Goal: Task Accomplishment & Management: Use online tool/utility

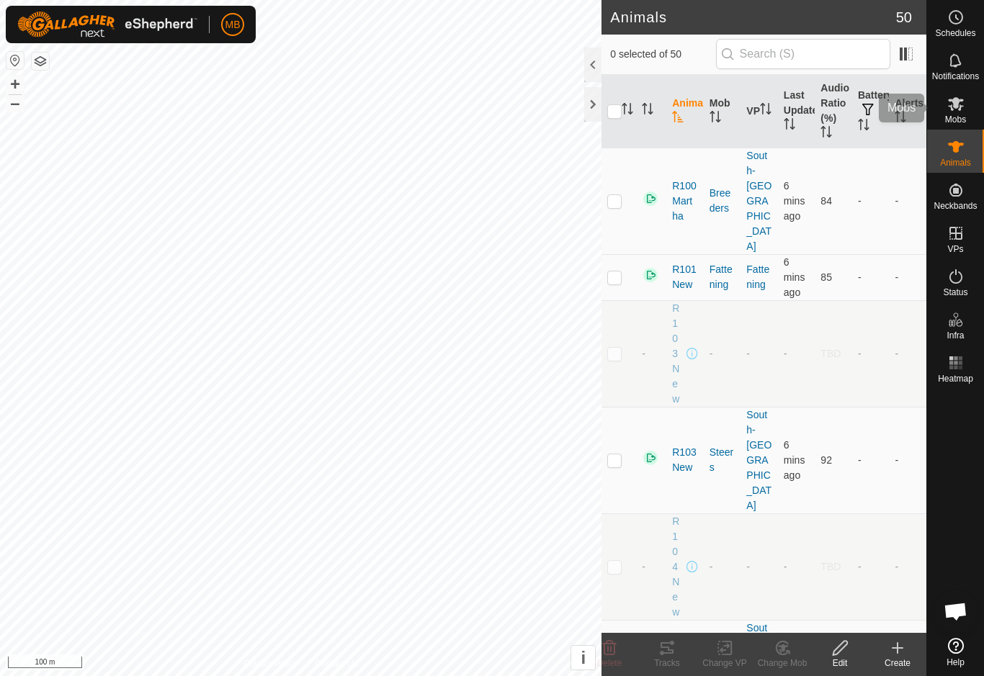
click at [968, 100] on es-mob-svg-icon at bounding box center [956, 103] width 26 height 23
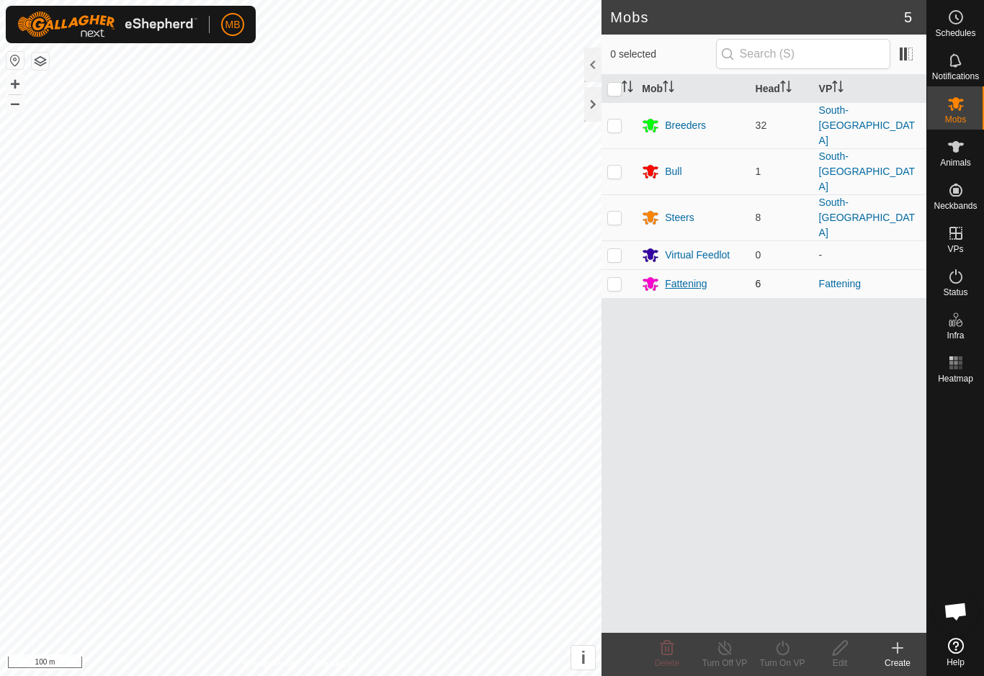
click at [719, 275] on div "Fattening" at bounding box center [693, 283] width 102 height 17
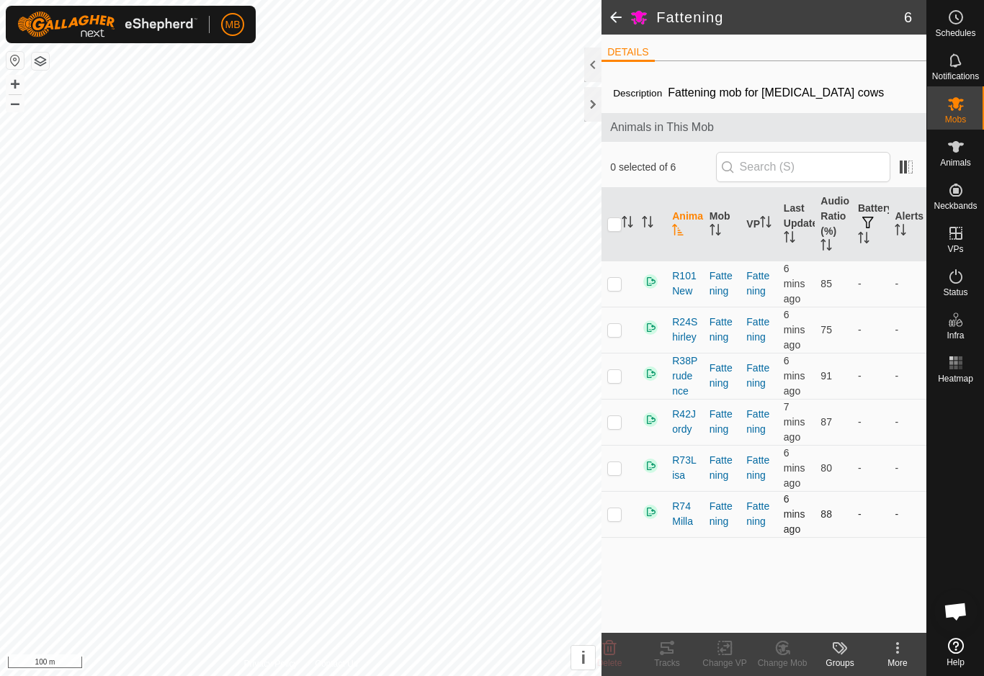
click at [634, 521] on td at bounding box center [618, 514] width 35 height 46
checkbox input "true"
click at [674, 655] on icon at bounding box center [666, 647] width 17 height 17
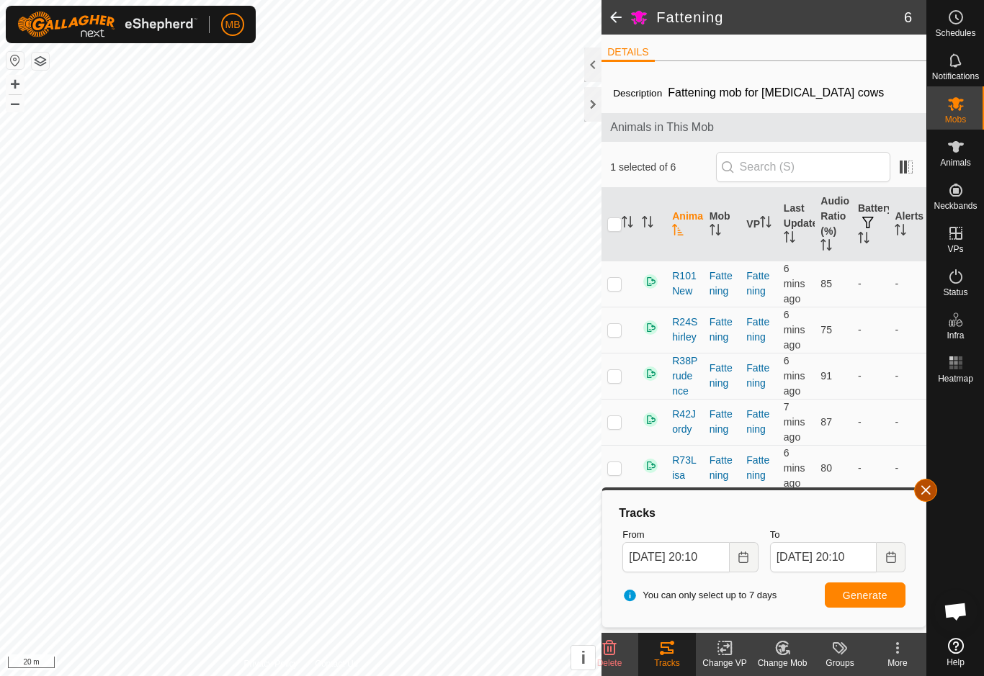
click at [920, 492] on span "button" at bounding box center [925, 491] width 12 height 12
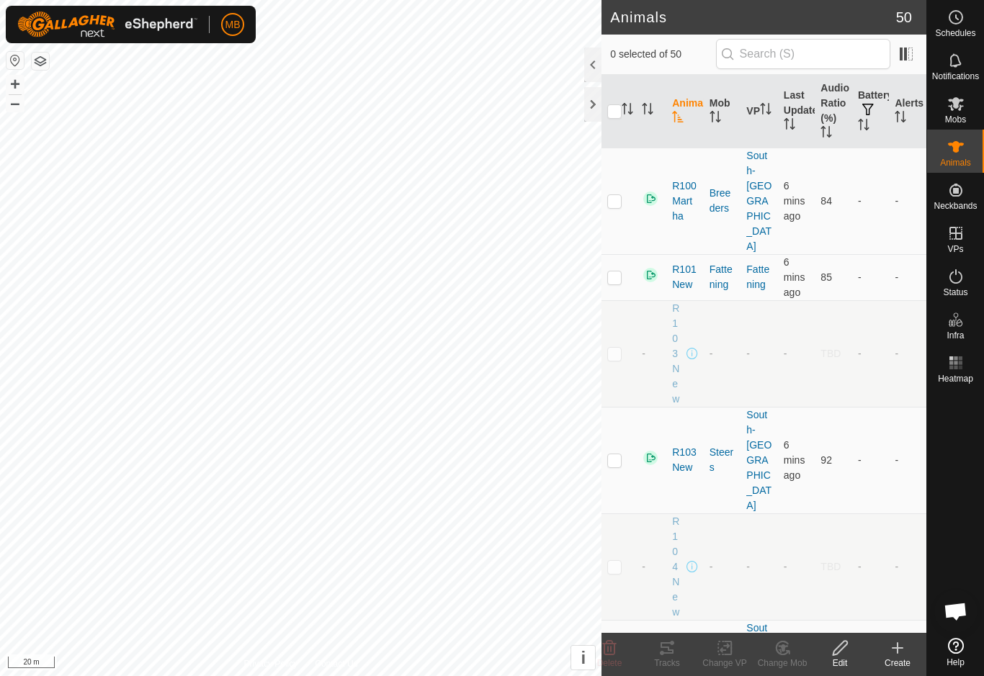
checkbox input "true"
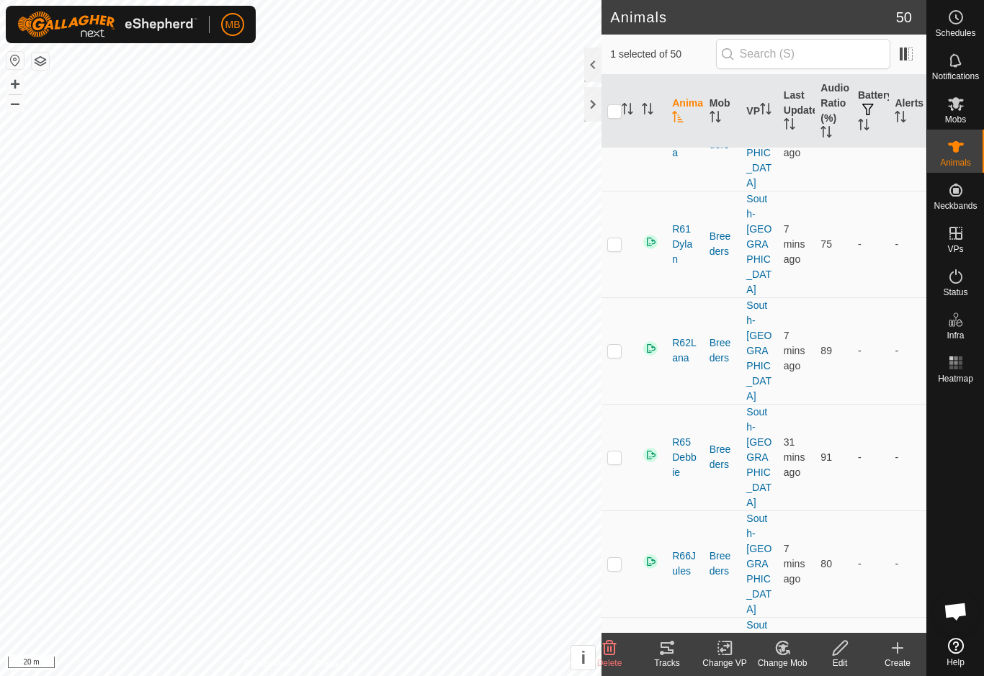
scroll to position [2408, 0]
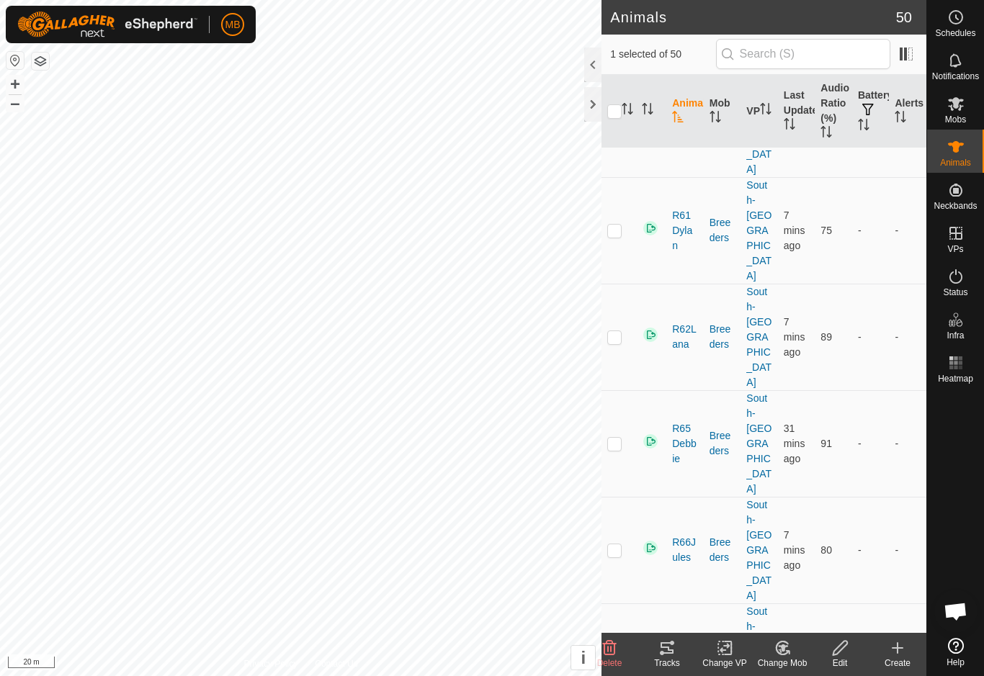
checkbox input "true"
checkbox input "false"
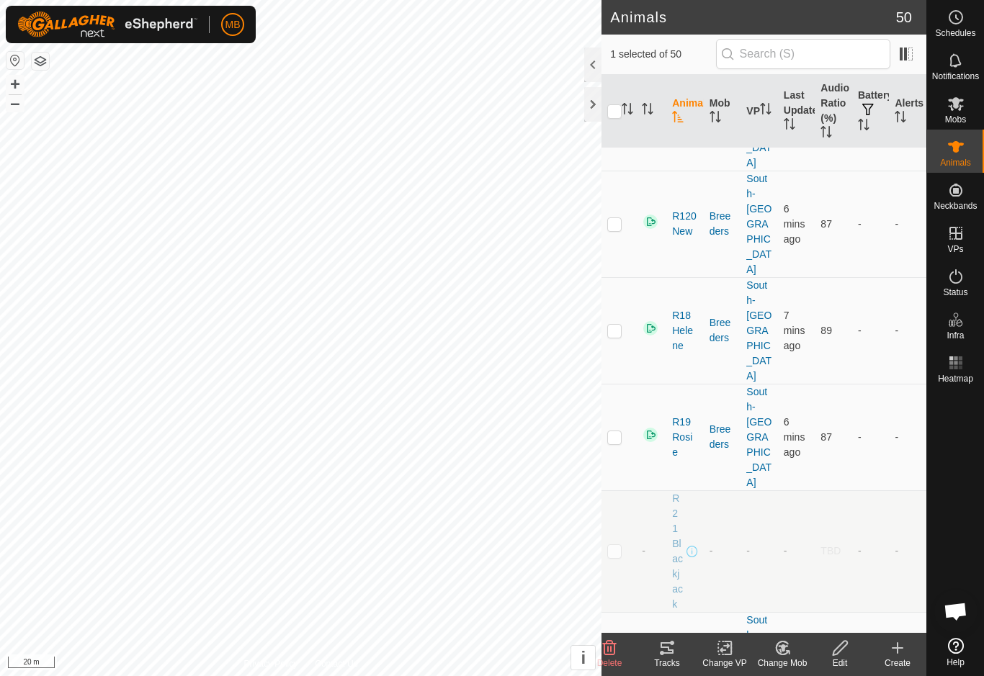
scroll to position [664, 0]
checkbox input "false"
checkbox input "true"
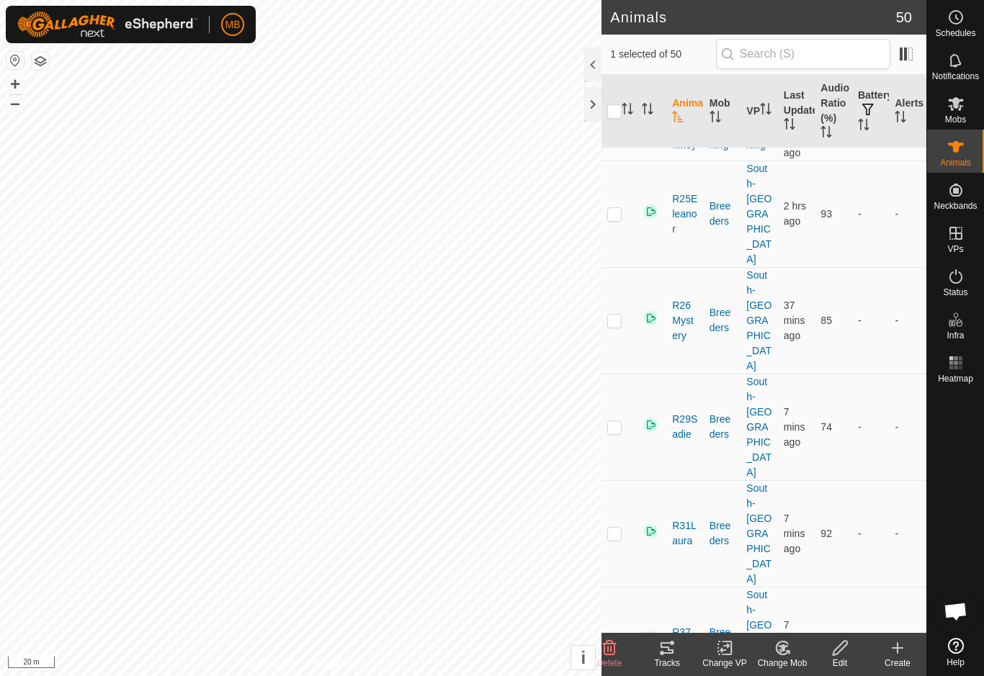
scroll to position [1267, 0]
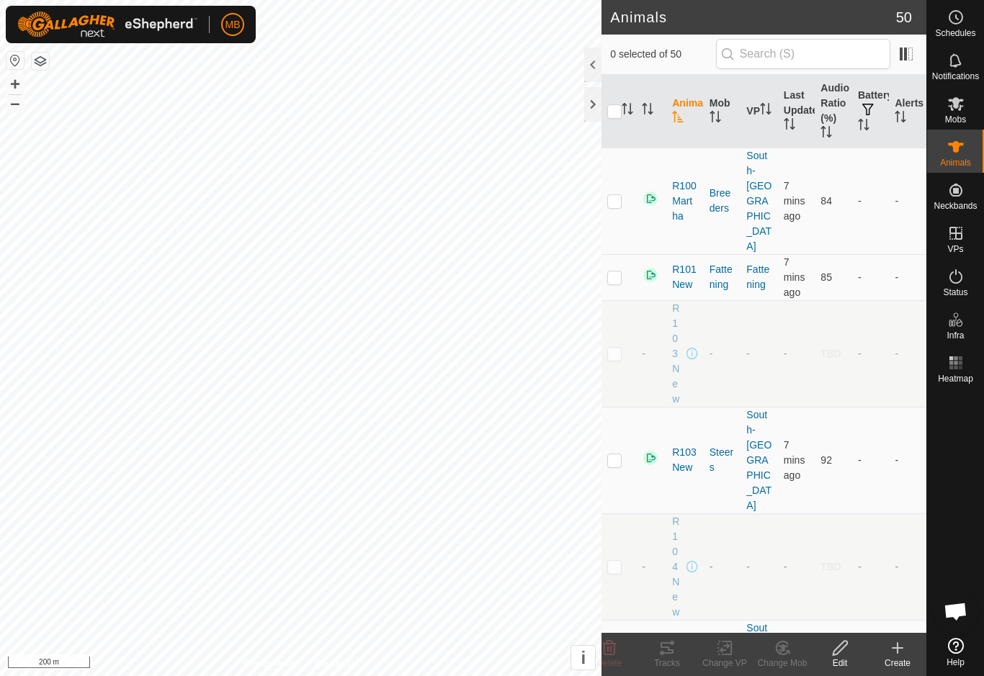
click at [701, 523] on td "R104New" at bounding box center [684, 566] width 37 height 107
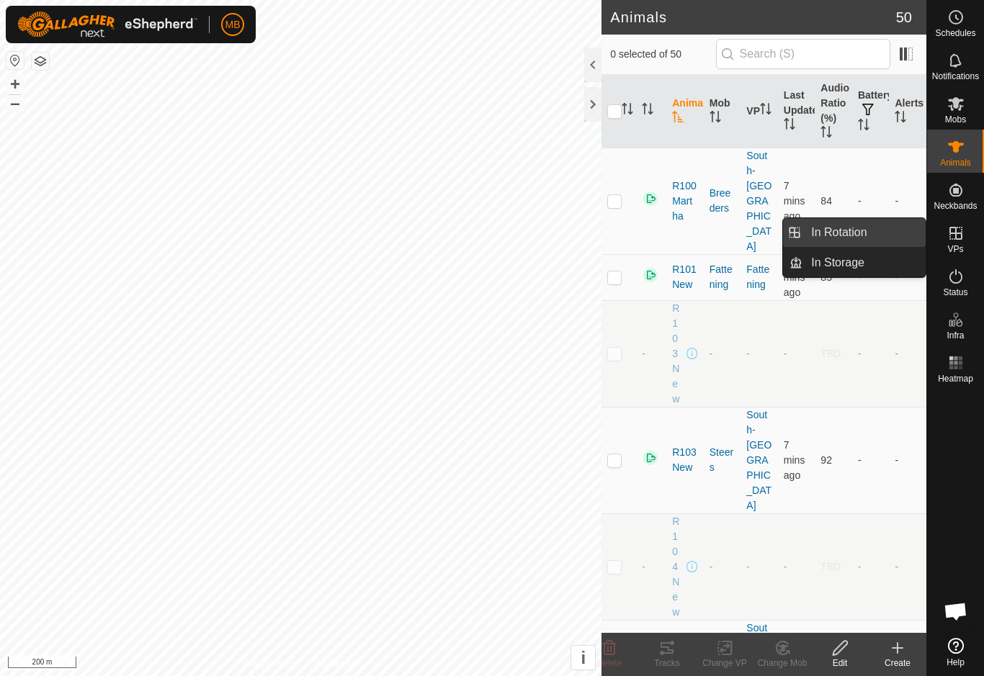
click at [893, 238] on link "In Rotation" at bounding box center [863, 232] width 123 height 29
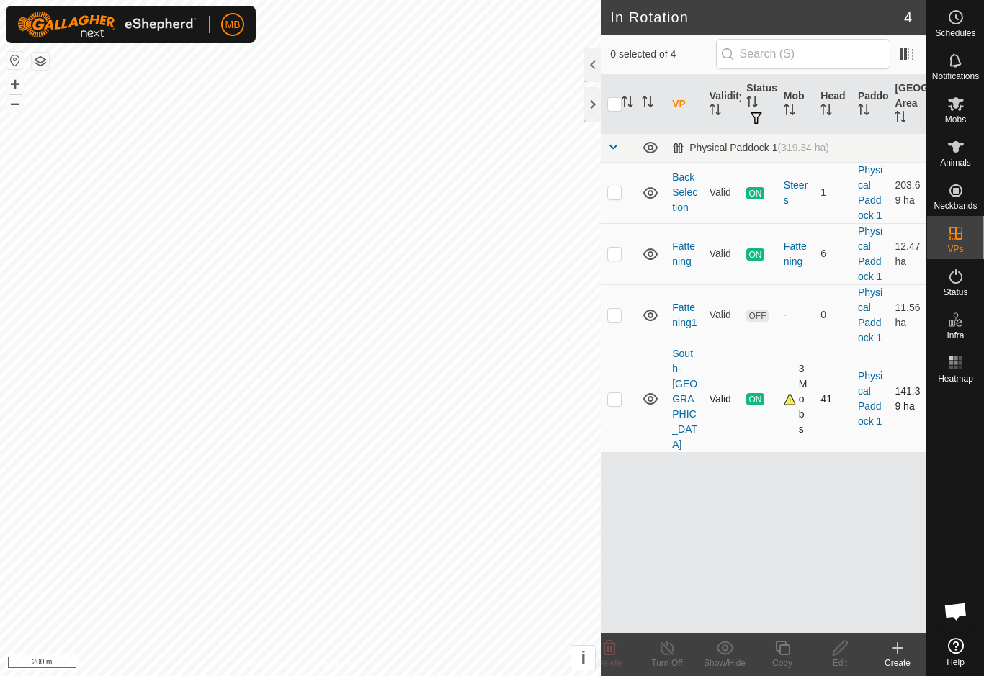
click at [624, 392] on td at bounding box center [618, 399] width 35 height 107
checkbox input "true"
click at [788, 666] on div "Copy" at bounding box center [782, 663] width 58 height 13
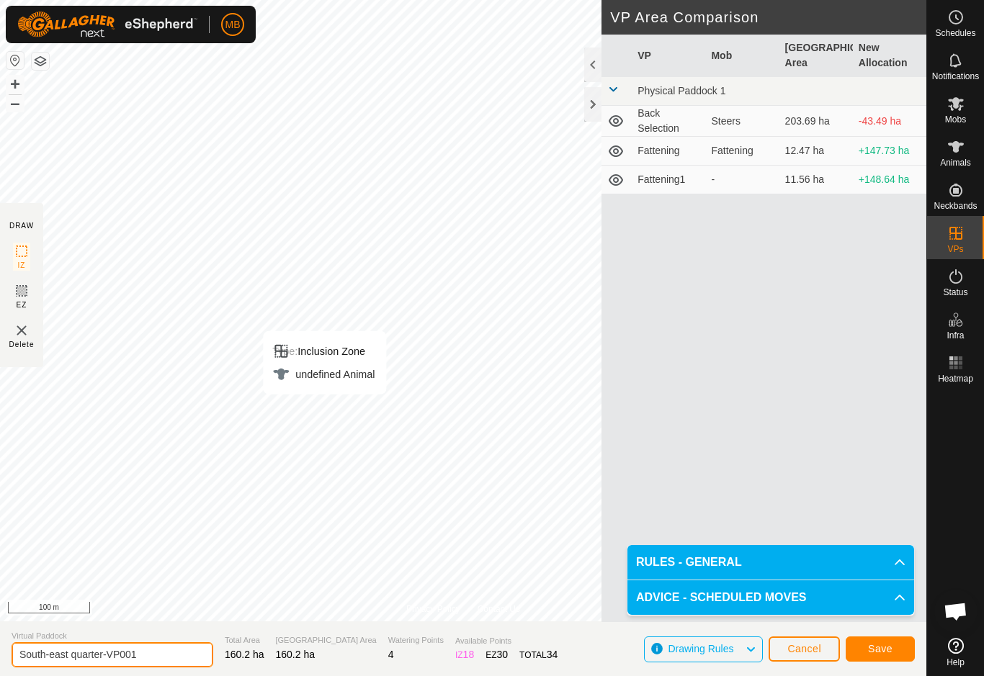
click at [155, 656] on input "South-east quarter-VP001" at bounding box center [113, 654] width 202 height 25
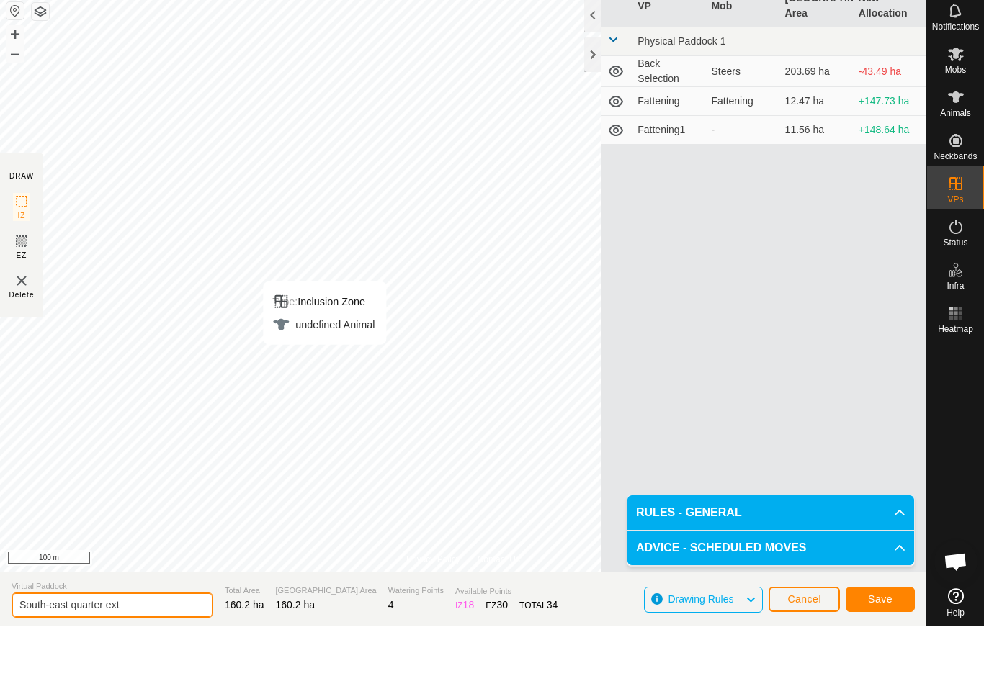
type input "South-east quarter ext"
click at [884, 643] on span "Save" at bounding box center [880, 649] width 24 height 12
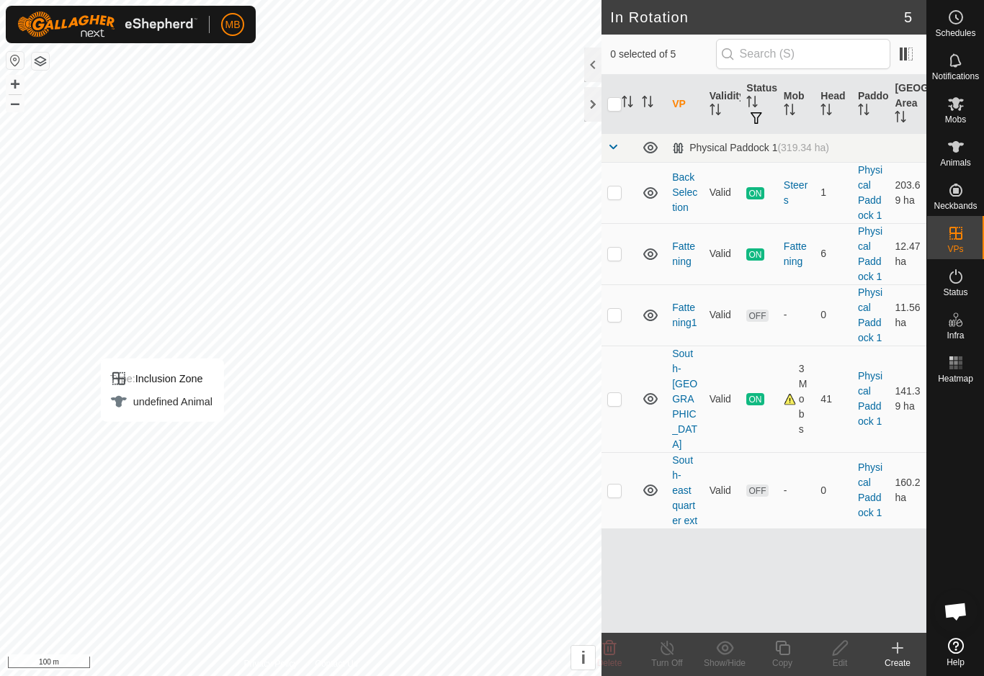
click at [961, 108] on icon at bounding box center [955, 103] width 17 height 17
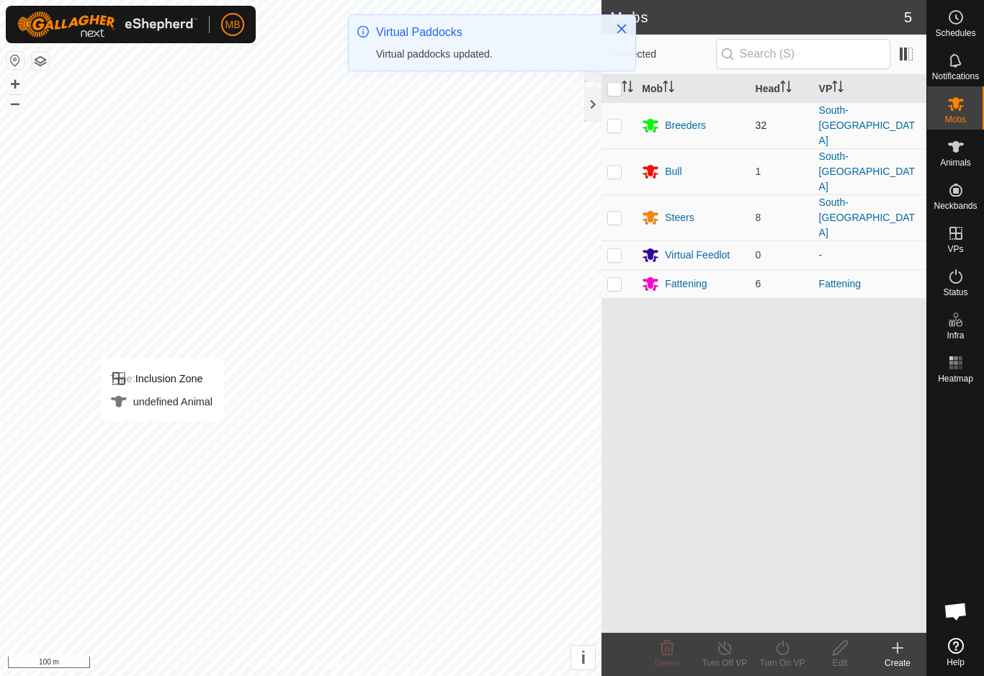
click at [625, 125] on td at bounding box center [618, 125] width 35 height 46
checkbox input "true"
click at [614, 166] on p-checkbox at bounding box center [614, 172] width 14 height 12
checkbox input "true"
click at [615, 194] on td at bounding box center [618, 217] width 35 height 46
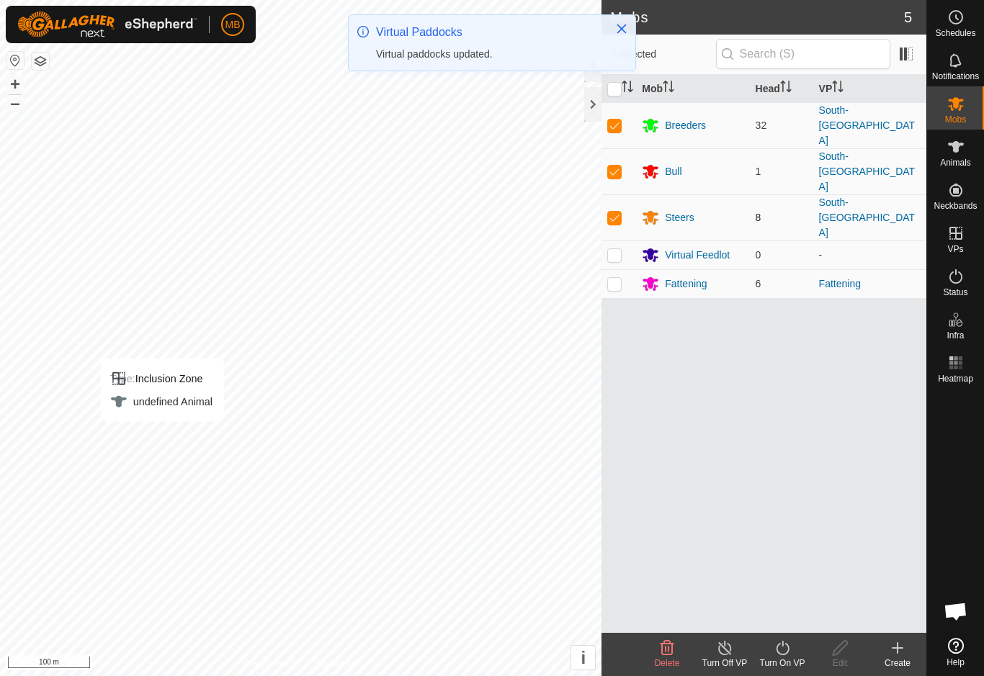
checkbox input "true"
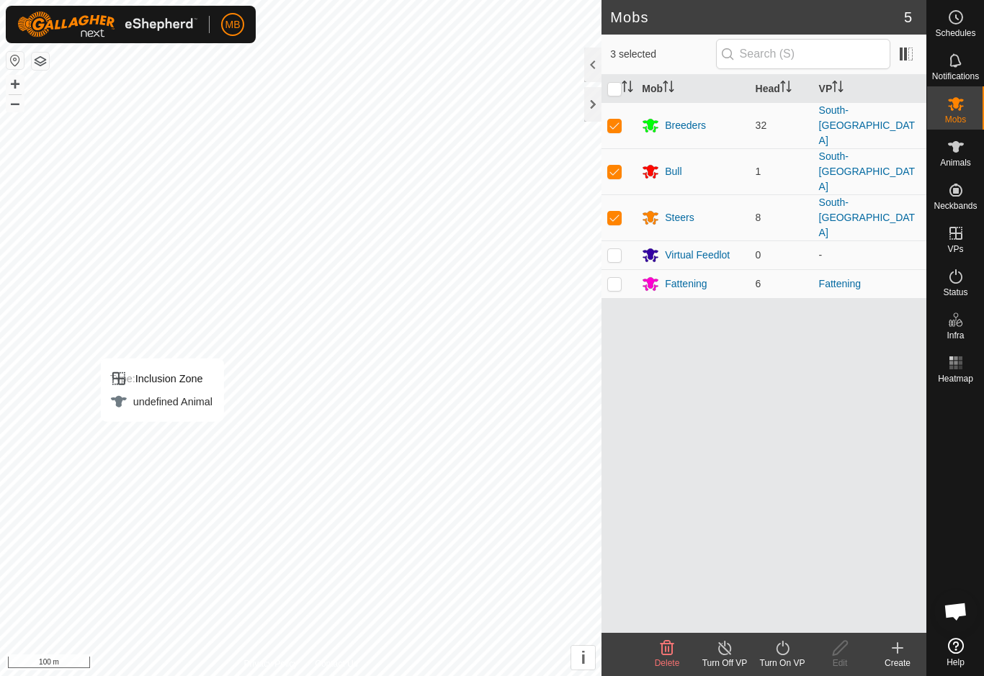
click at [793, 655] on turn-on-svg-icon at bounding box center [782, 647] width 58 height 17
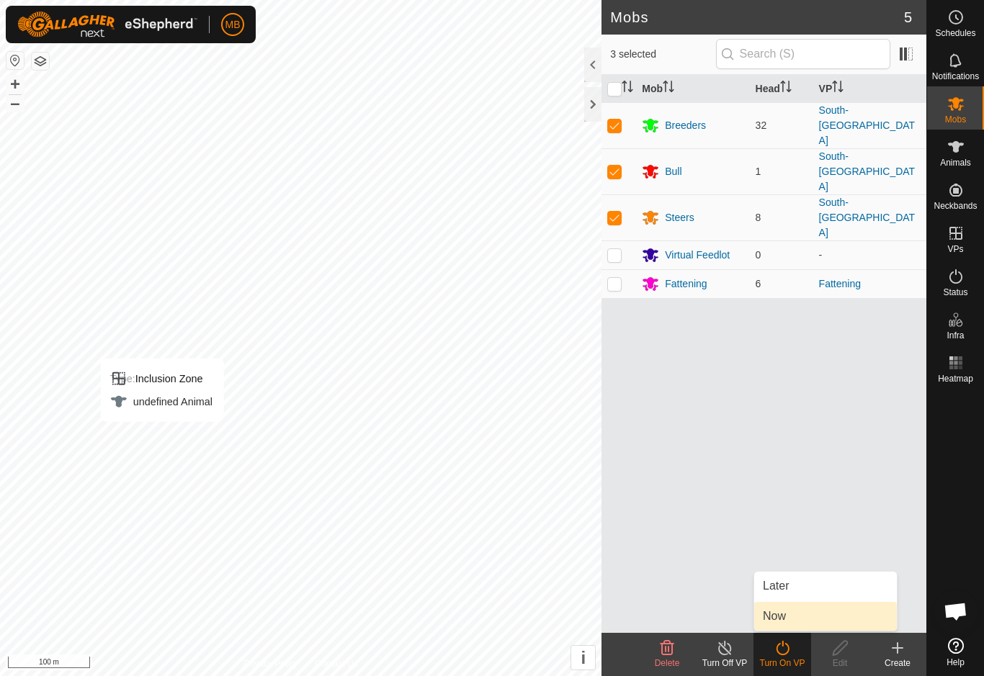
click at [827, 624] on link "Now" at bounding box center [825, 616] width 143 height 29
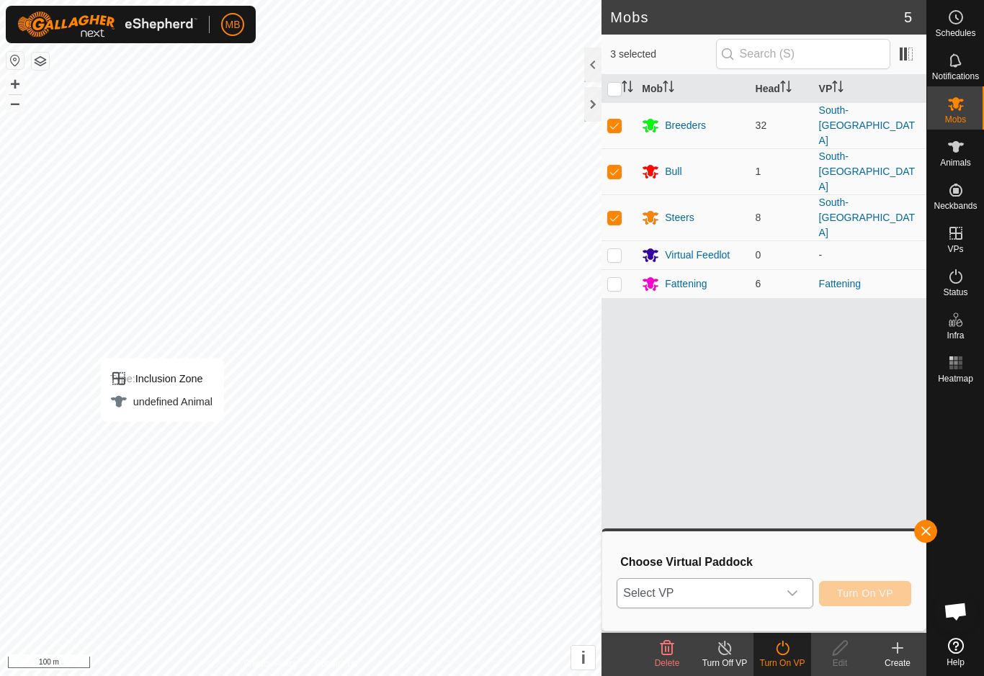
click at [777, 593] on span "Select VP" at bounding box center [697, 593] width 160 height 29
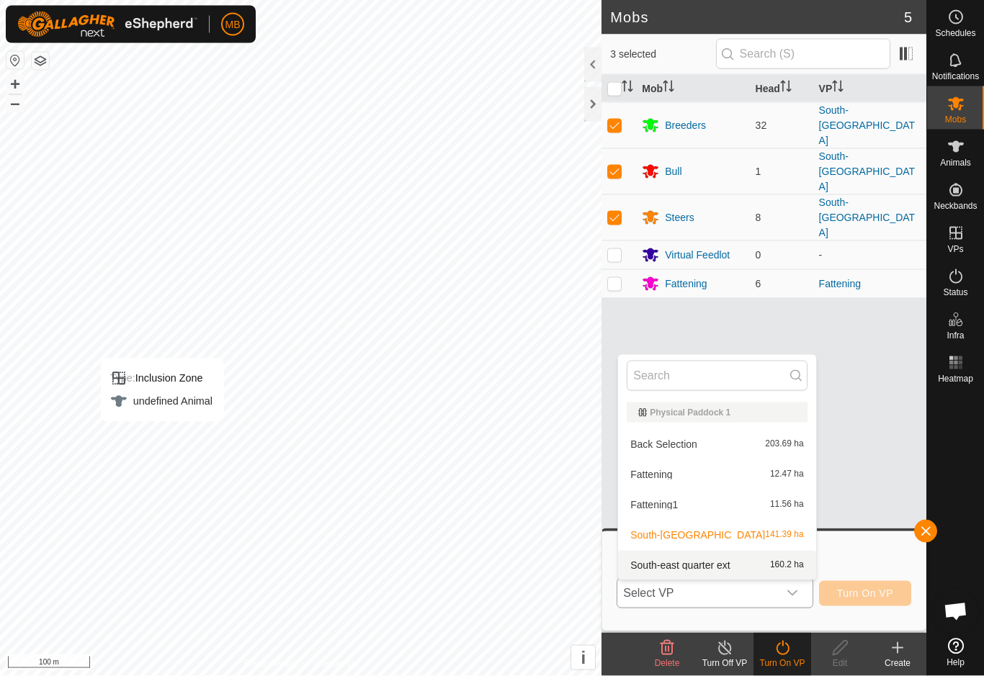
click at [770, 569] on span "160.2 ha" at bounding box center [787, 565] width 34 height 10
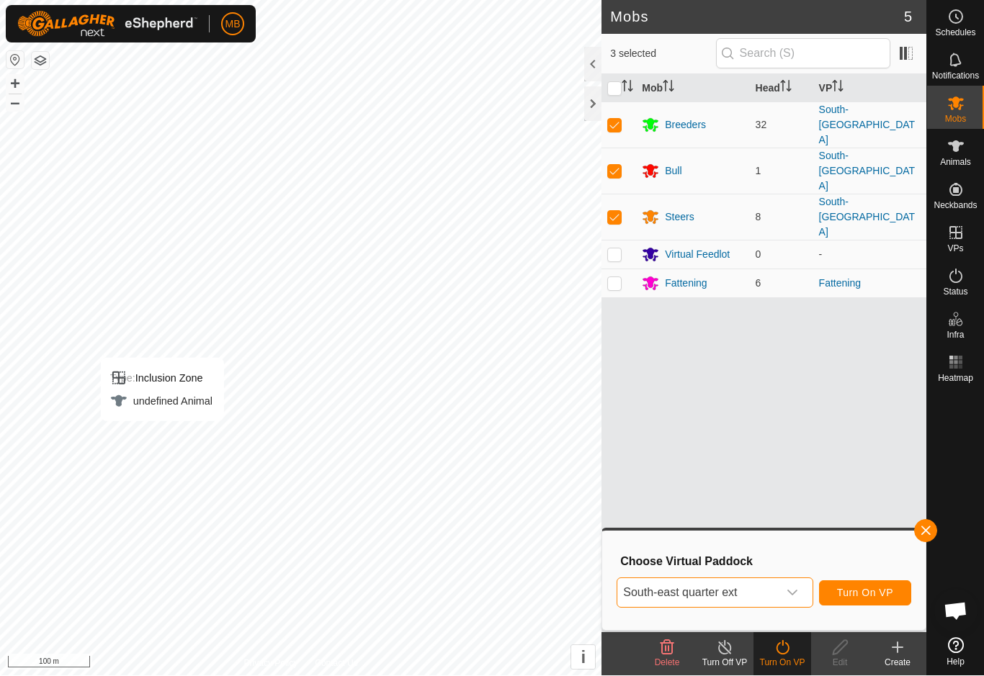
click at [890, 598] on span "Turn On VP" at bounding box center [865, 594] width 56 height 12
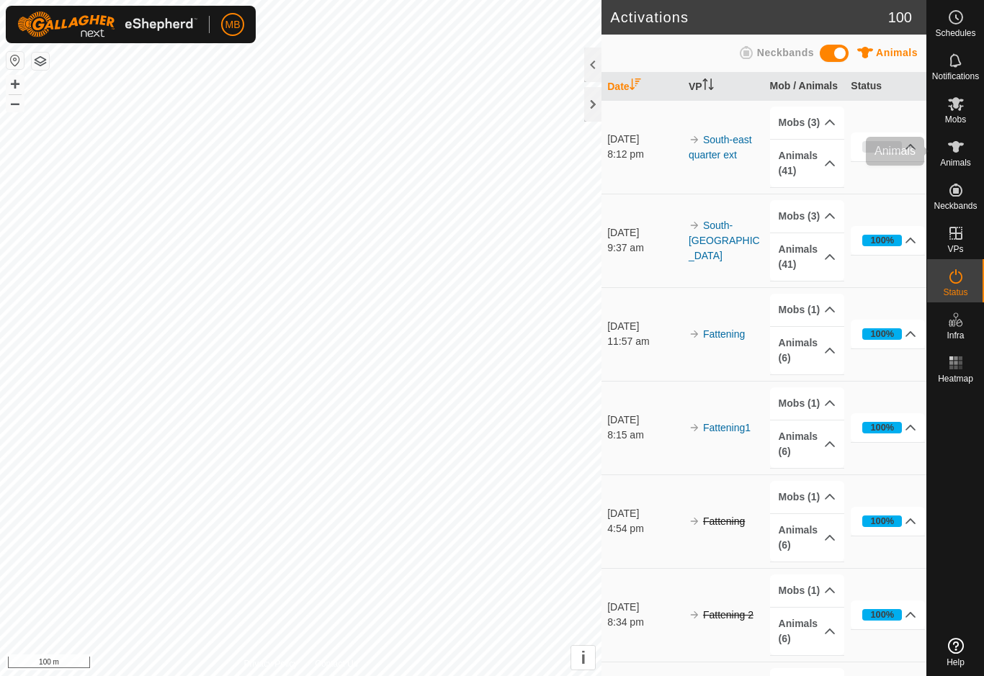
click at [961, 145] on icon at bounding box center [956, 147] width 16 height 12
